Goal: Task Accomplishment & Management: Use online tool/utility

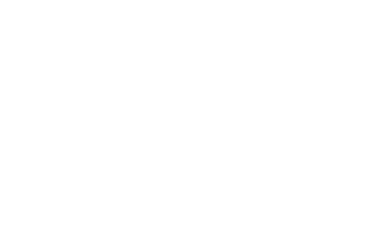
select select "Song"
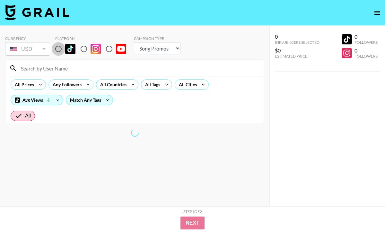
click at [58, 52] on input "radio" at bounding box center [58, 48] width 13 height 13
radio input "true"
click at [59, 49] on input "radio" at bounding box center [58, 48] width 13 height 13
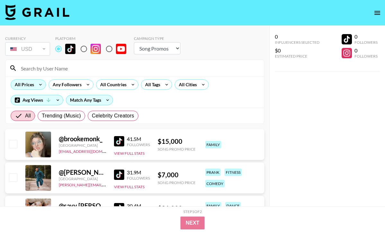
click at [34, 87] on div "All Prices" at bounding box center [28, 84] width 35 height 10
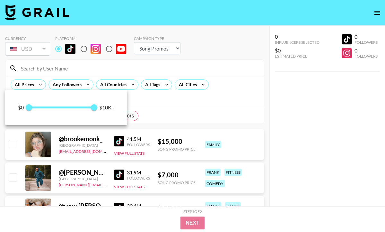
click at [76, 85] on div at bounding box center [192, 116] width 385 height 232
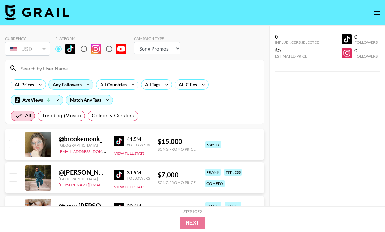
click at [79, 82] on div "Any Followers" at bounding box center [66, 85] width 34 height 10
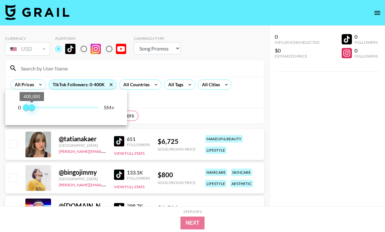
type input "300000"
drag, startPoint x: 99, startPoint y: 107, endPoint x: 30, endPoint y: 108, distance: 68.7
click at [30, 108] on span "300,000" at bounding box center [30, 107] width 6 height 6
click at [172, 94] on div at bounding box center [192, 116] width 385 height 232
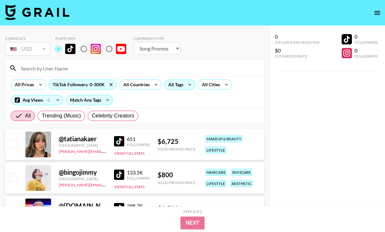
click at [177, 85] on div "All Tags" at bounding box center [174, 85] width 20 height 10
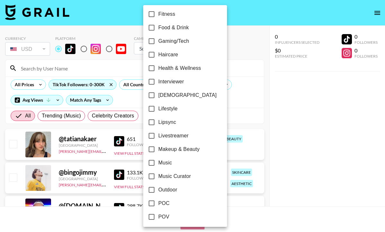
scroll to position [247, 0]
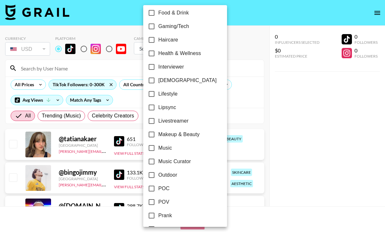
click at [163, 94] on span "Lifestyle" at bounding box center [167, 94] width 19 height 8
click at [158, 94] on input "Lifestyle" at bounding box center [151, 93] width 13 height 13
checkbox input "true"
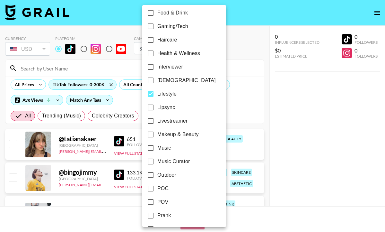
click at [223, 111] on div at bounding box center [192, 116] width 385 height 232
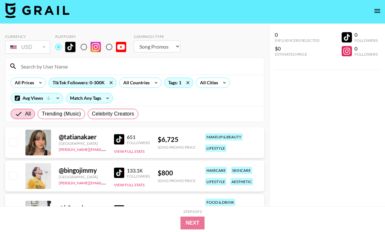
scroll to position [13, 0]
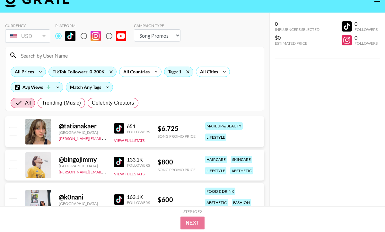
click at [18, 69] on div "All Prices" at bounding box center [23, 72] width 24 height 10
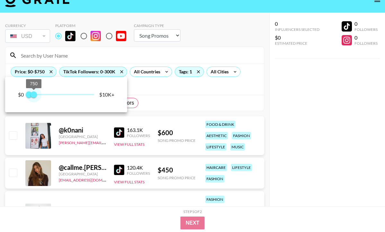
type input "500"
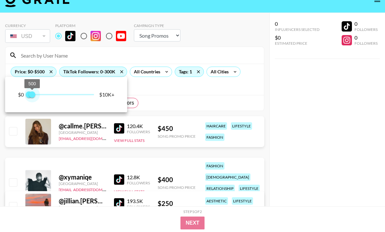
drag, startPoint x: 92, startPoint y: 92, endPoint x: 32, endPoint y: 99, distance: 60.2
click at [32, 98] on span "500" at bounding box center [32, 94] width 6 height 6
click at [163, 100] on div at bounding box center [192, 116] width 385 height 232
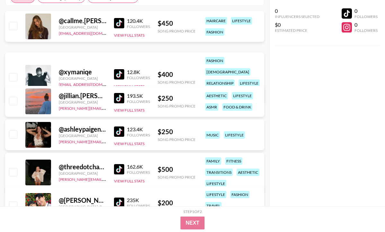
scroll to position [126, 0]
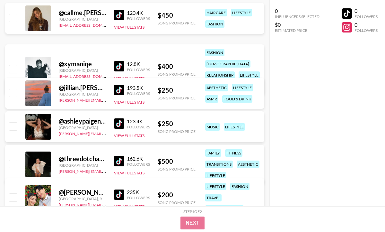
click at [117, 88] on img at bounding box center [119, 90] width 10 height 10
click at [121, 125] on img at bounding box center [119, 123] width 10 height 10
click at [120, 160] on img at bounding box center [119, 161] width 10 height 10
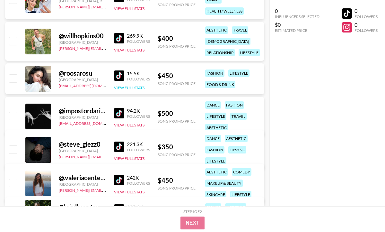
scroll to position [325, 0]
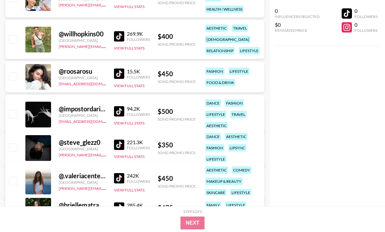
click at [114, 175] on img at bounding box center [119, 178] width 10 height 10
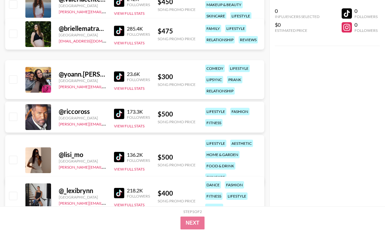
scroll to position [503, 0]
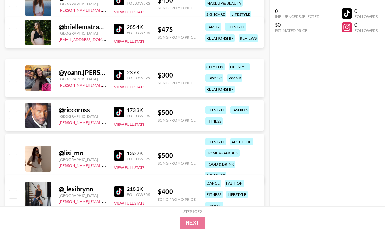
click at [119, 150] on img at bounding box center [119, 155] width 10 height 10
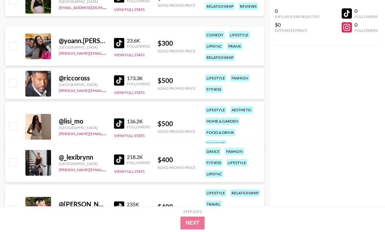
scroll to position [547, 0]
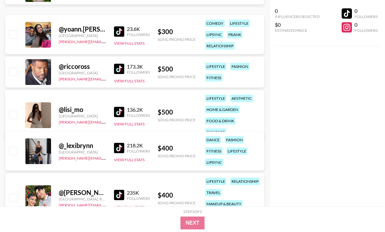
click at [118, 147] on img at bounding box center [119, 148] width 10 height 10
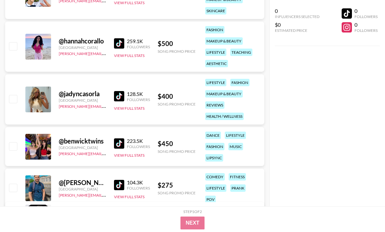
scroll to position [751, 0]
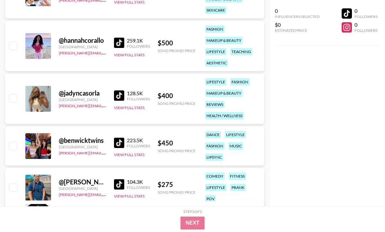
click at [120, 92] on img at bounding box center [119, 95] width 10 height 10
